Goal: Task Accomplishment & Management: Use online tool/utility

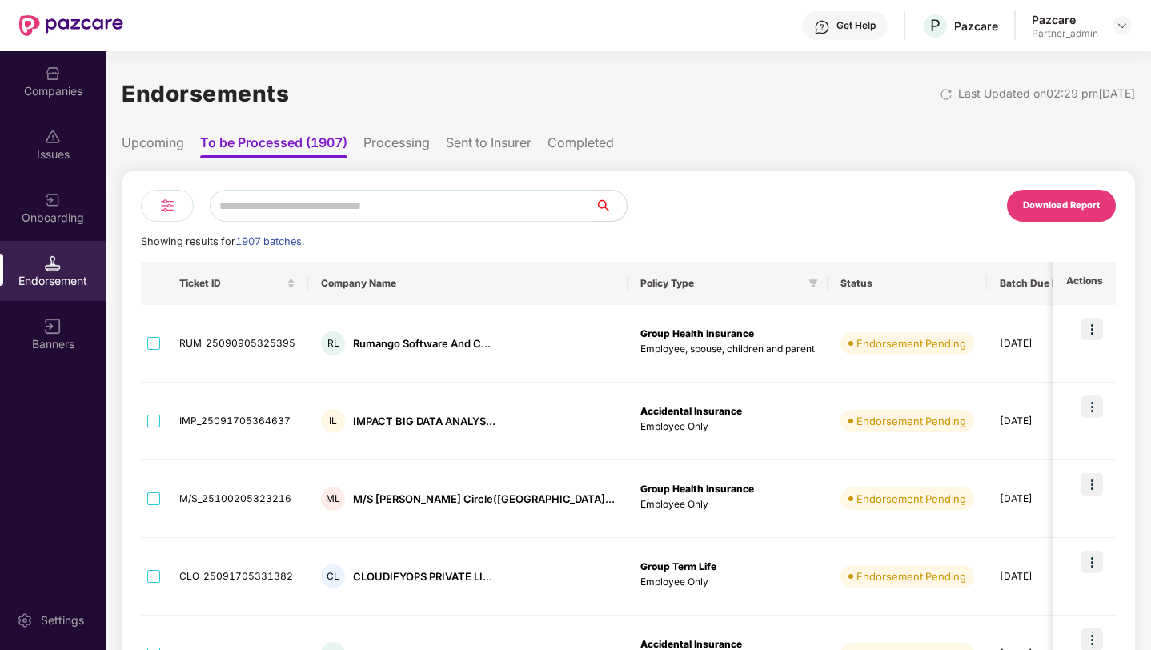
click at [159, 141] on li "Upcoming" at bounding box center [153, 145] width 62 height 23
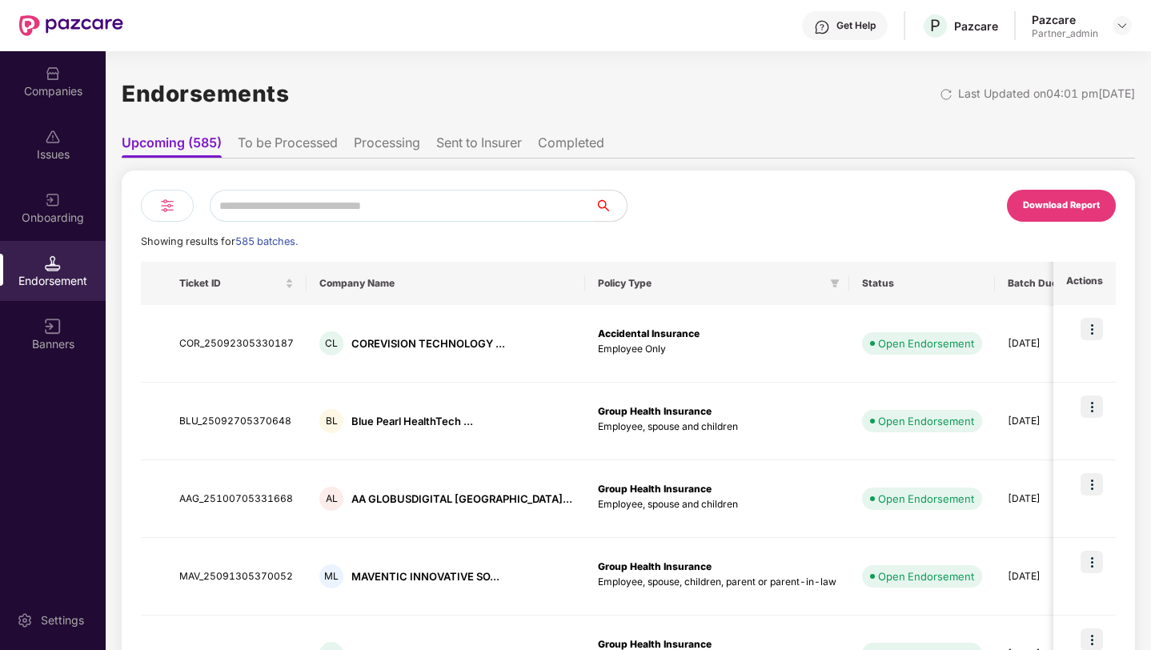
click at [283, 150] on li "To be Processed" at bounding box center [288, 145] width 100 height 23
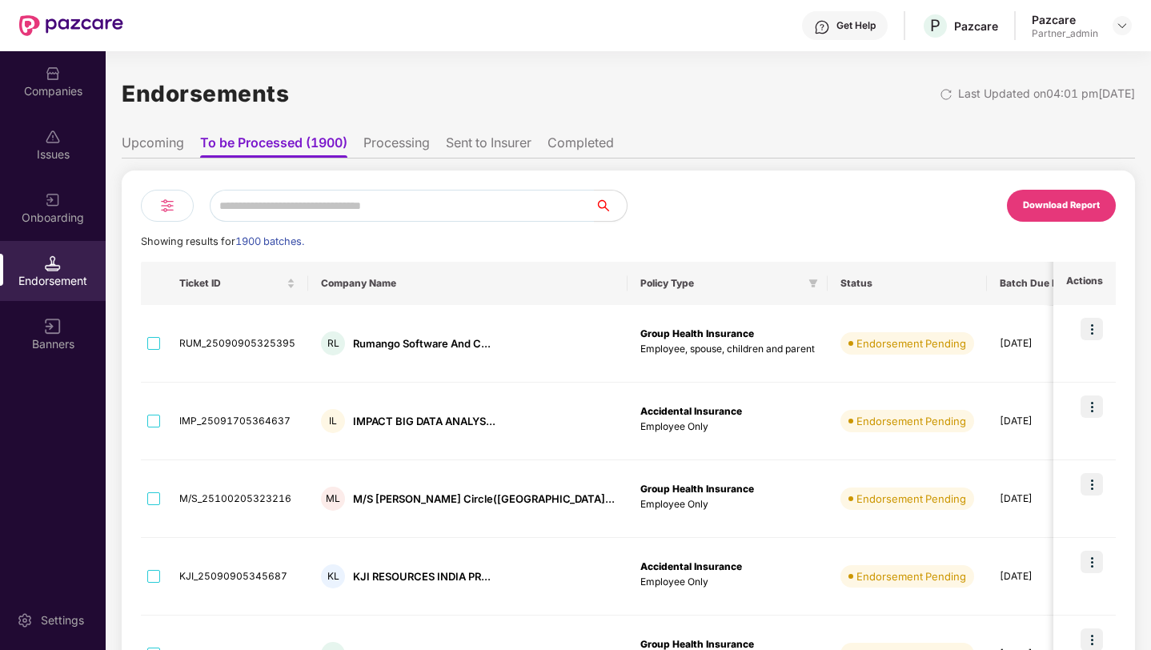
click at [142, 142] on li "Upcoming" at bounding box center [153, 145] width 62 height 23
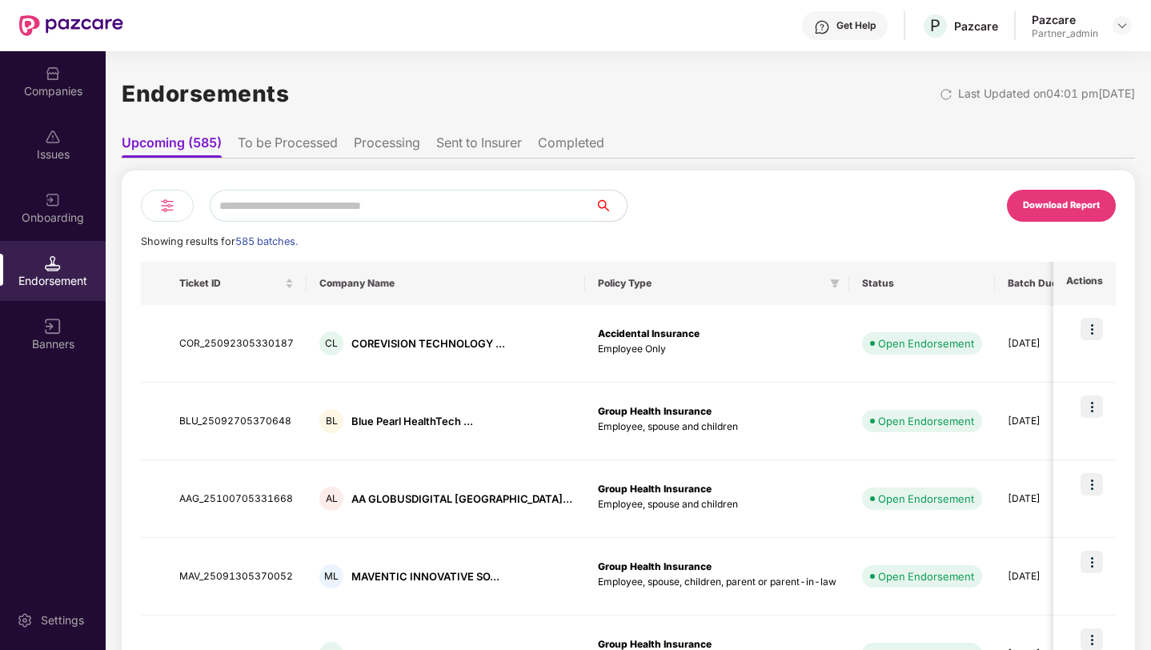
click at [245, 137] on li "To be Processed" at bounding box center [288, 145] width 100 height 23
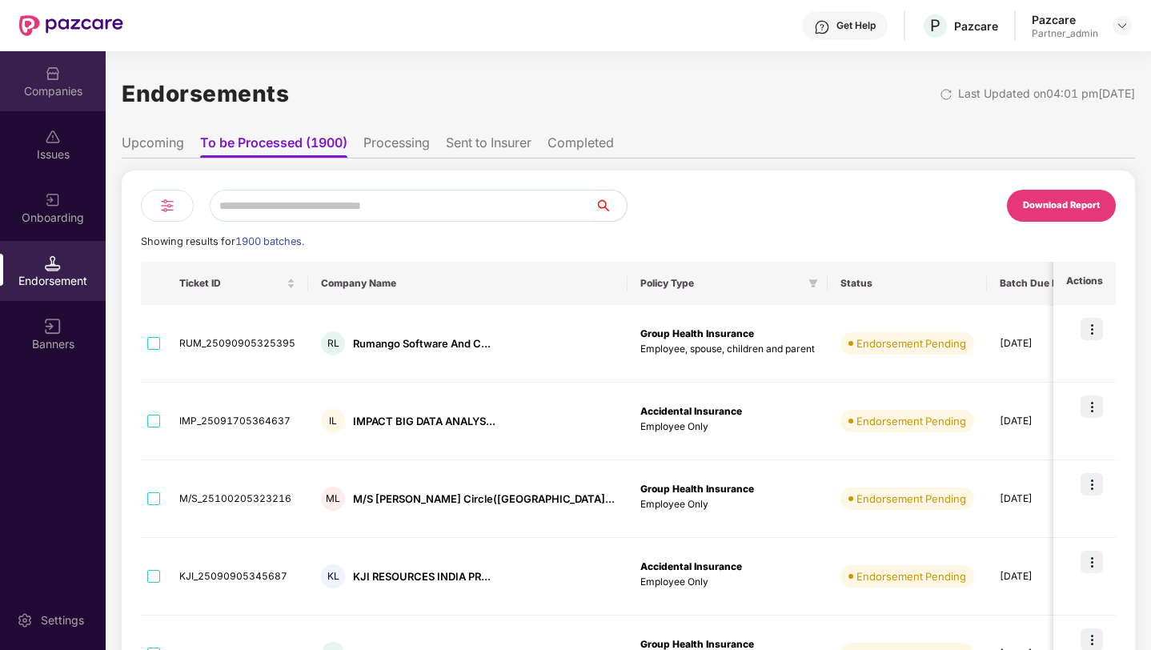
click at [55, 68] on img at bounding box center [53, 74] width 16 height 16
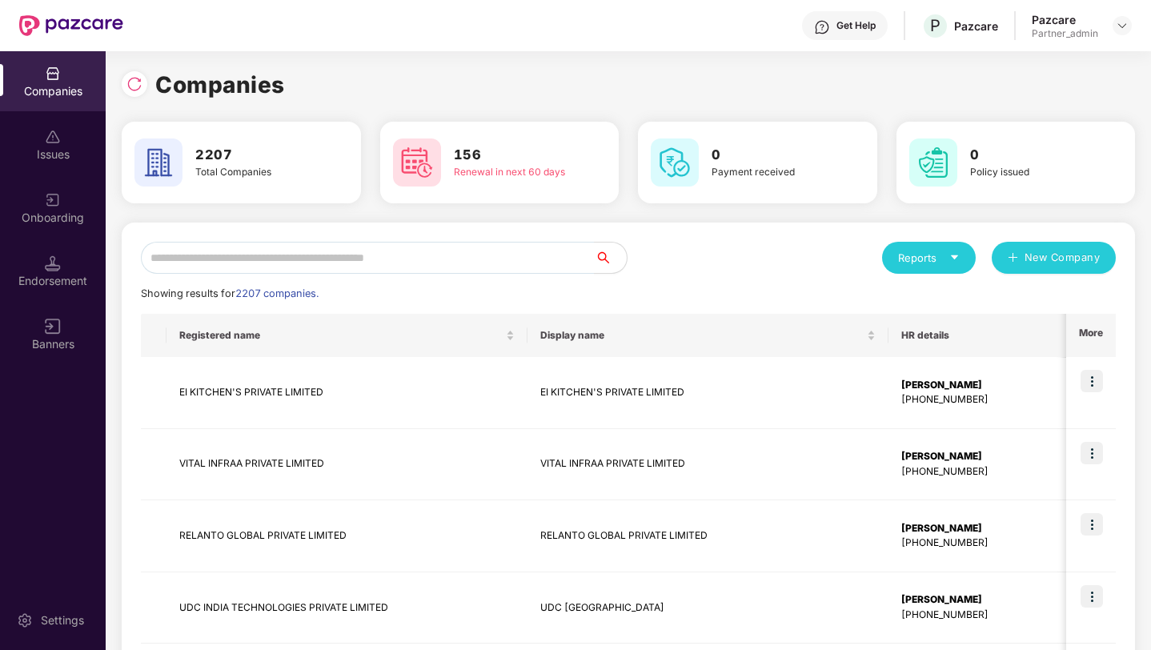
click at [58, 280] on div "Endorsement" at bounding box center [53, 281] width 106 height 16
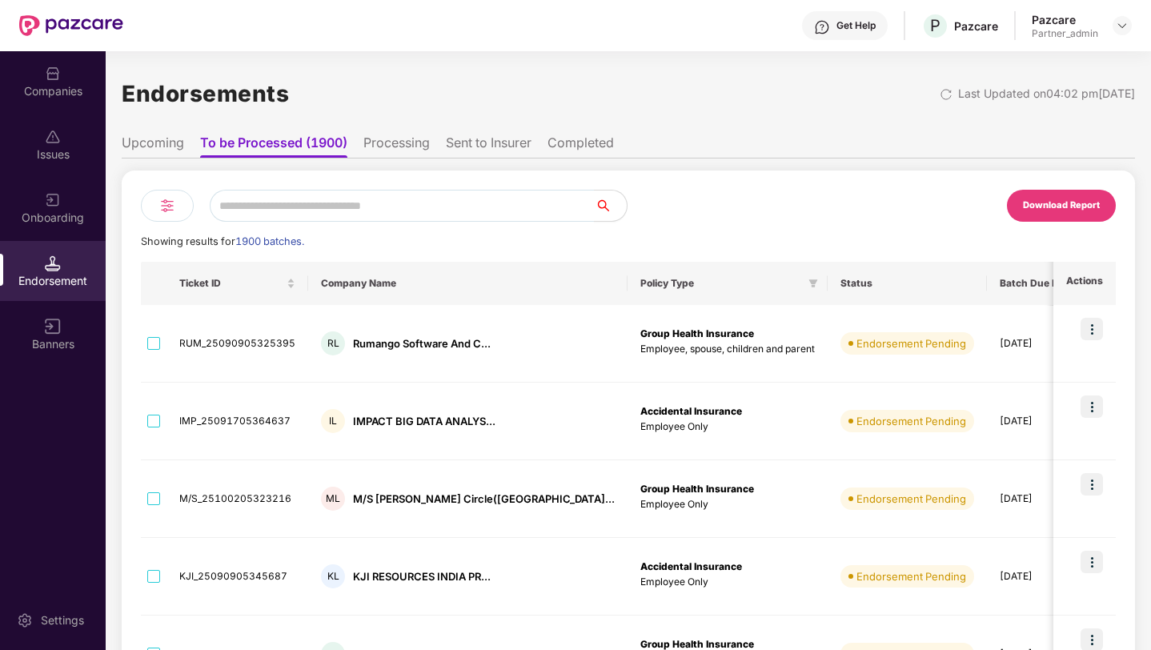
click at [150, 208] on div at bounding box center [167, 206] width 53 height 32
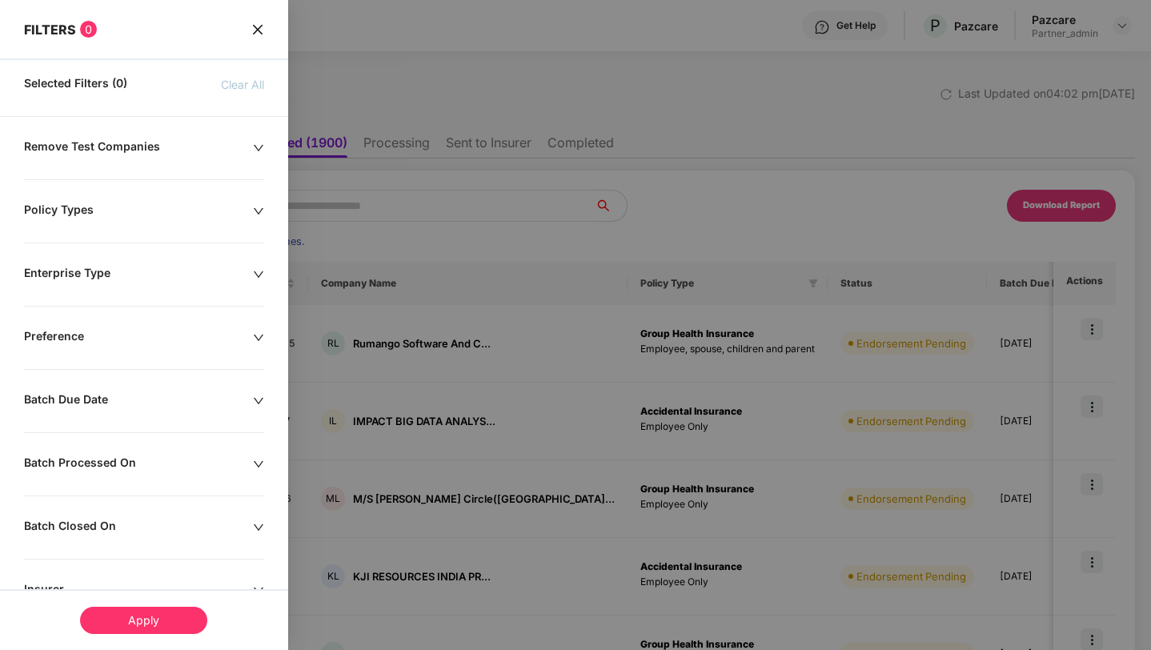
click at [168, 144] on div "Remove Test Companies" at bounding box center [138, 148] width 229 height 18
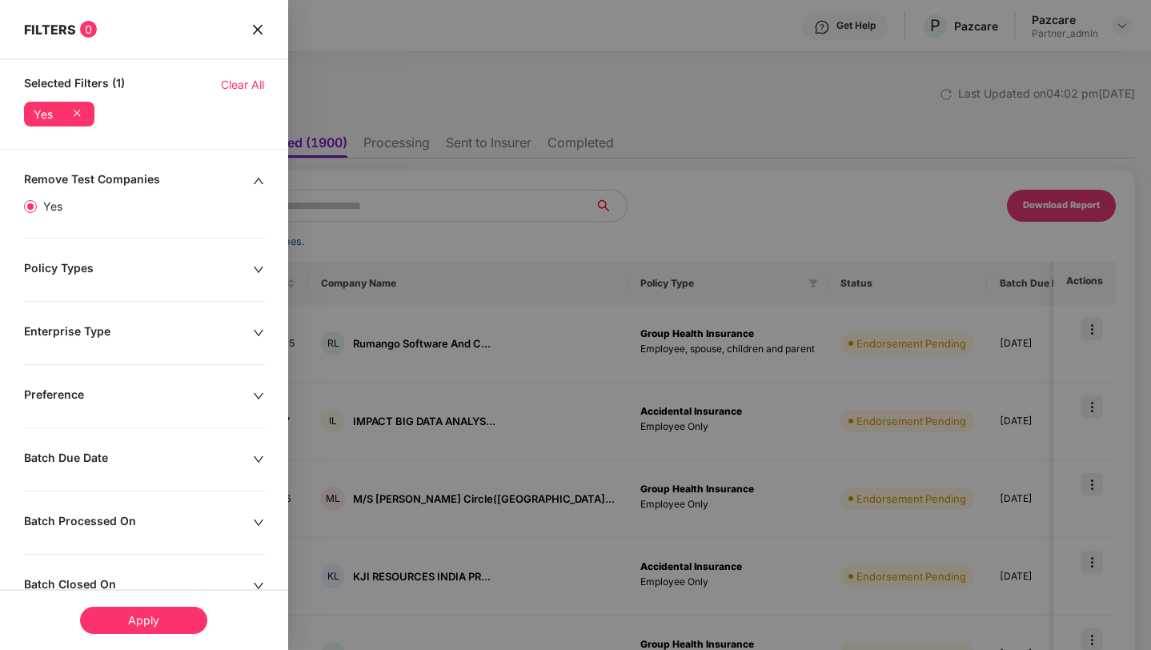
click at [137, 616] on div "Apply" at bounding box center [143, 620] width 127 height 27
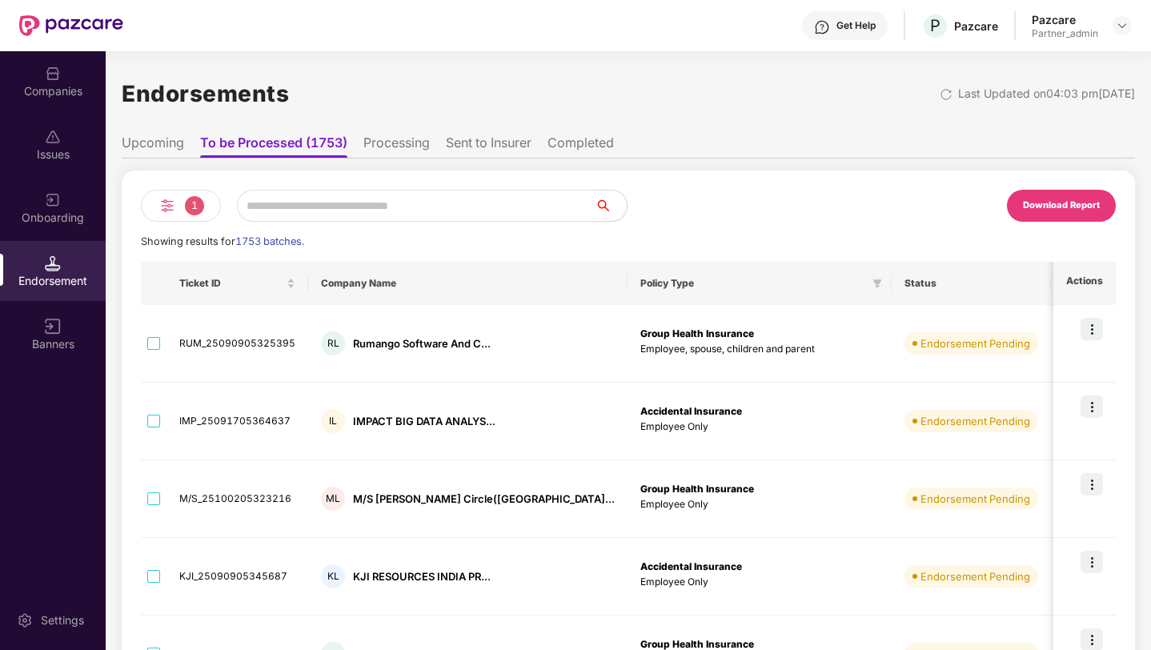
click at [169, 142] on li "Upcoming" at bounding box center [153, 145] width 62 height 23
